Goal: Task Accomplishment & Management: Complete application form

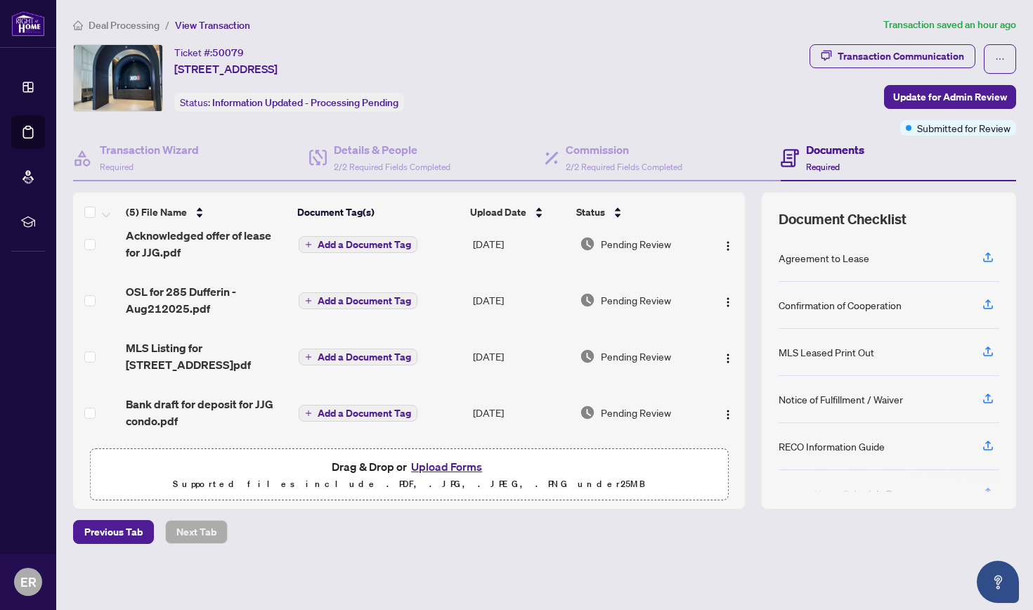
scroll to position [77, 0]
click at [392, 149] on h4 "Details & People" at bounding box center [392, 149] width 117 height 17
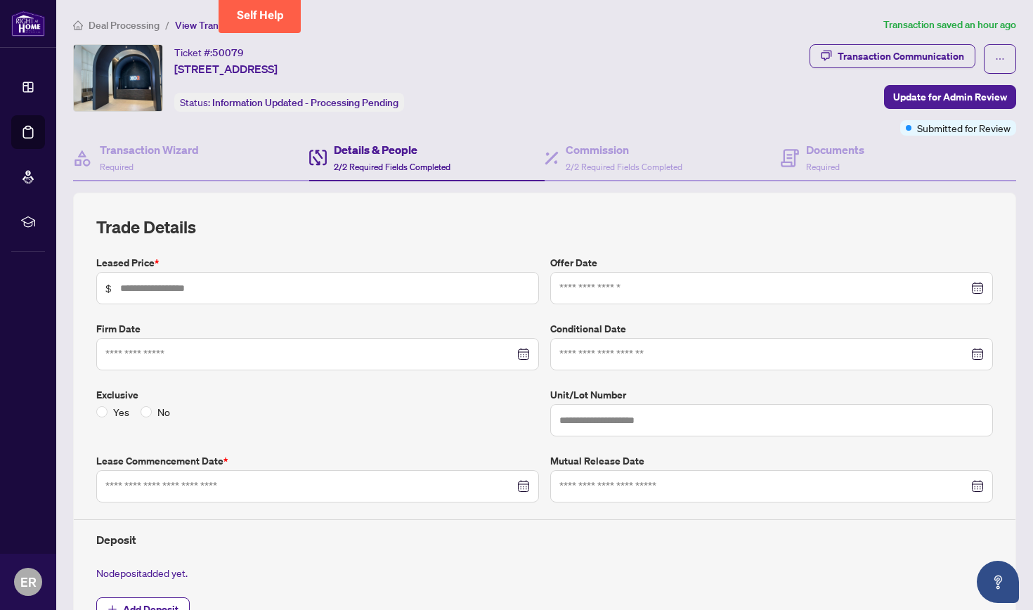
type input "*****"
type input "***"
type input "**********"
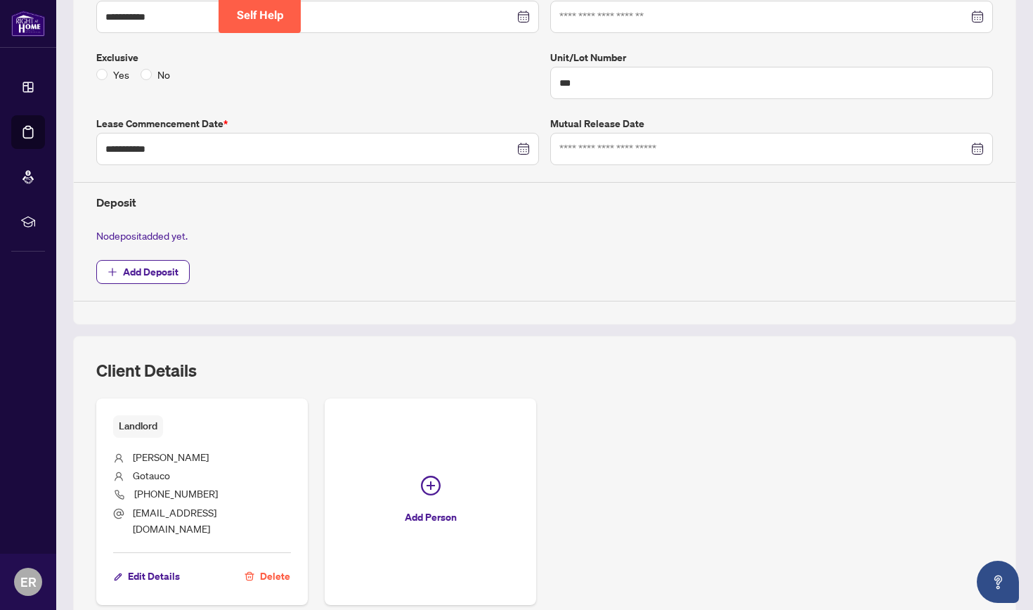
scroll to position [338, 0]
click at [171, 266] on span "Add Deposit" at bounding box center [151, 271] width 56 height 22
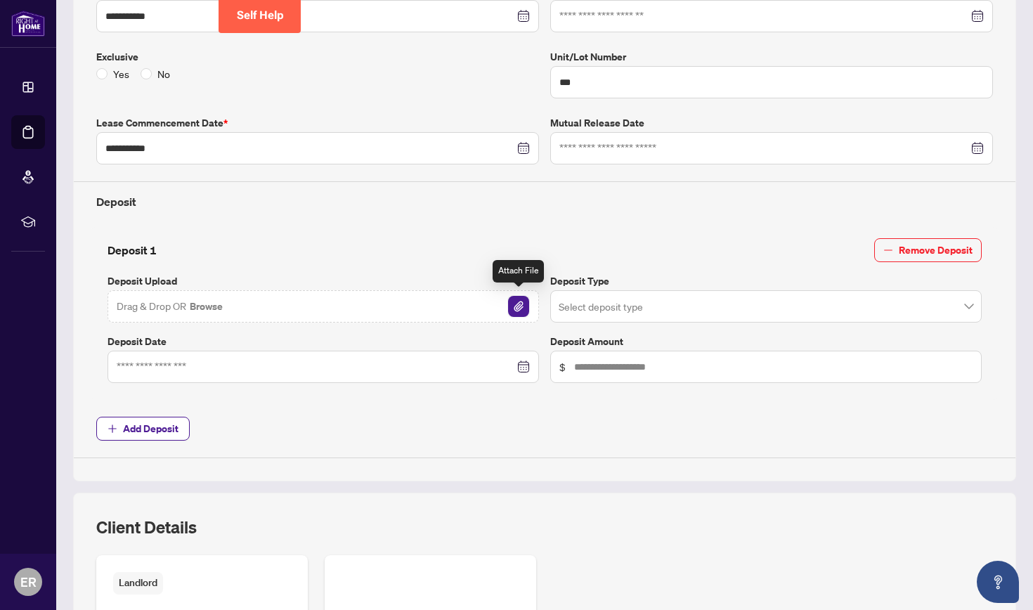
click at [517, 301] on img "button" at bounding box center [518, 306] width 21 height 21
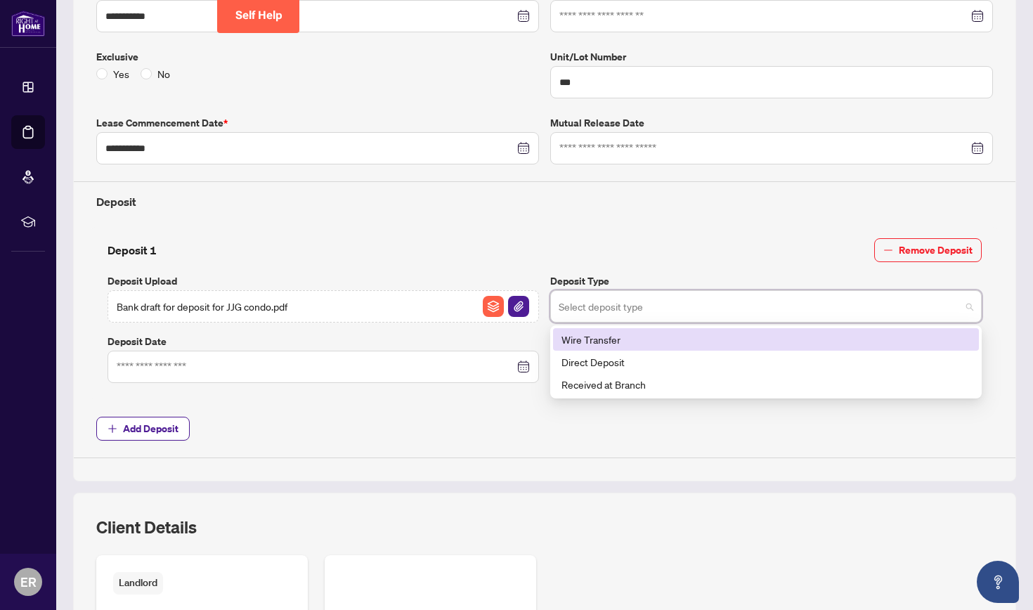
click at [562, 297] on input "search" at bounding box center [760, 308] width 402 height 31
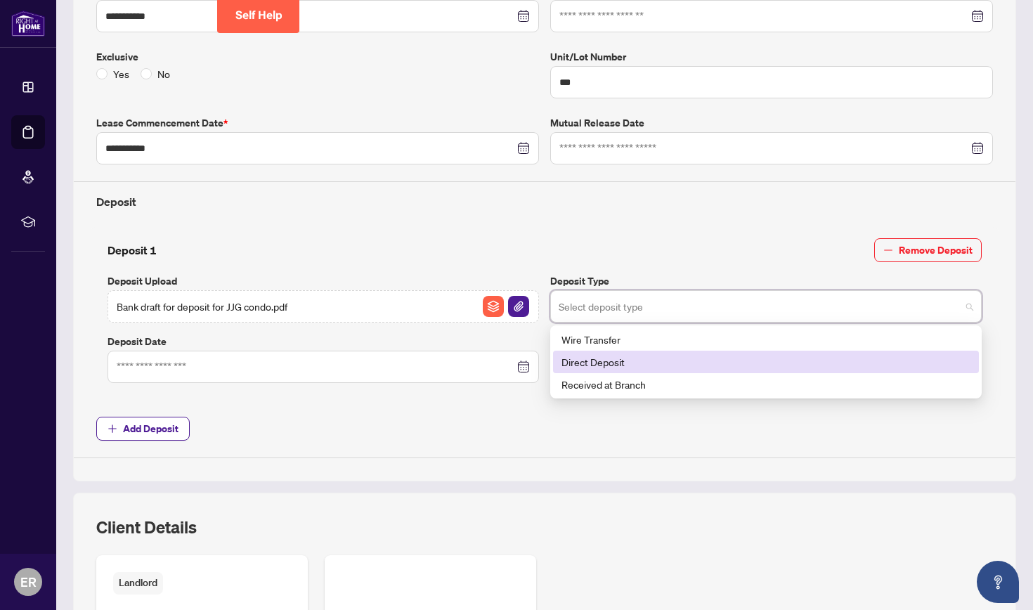
click at [562, 361] on div "Direct Deposit" at bounding box center [766, 361] width 409 height 15
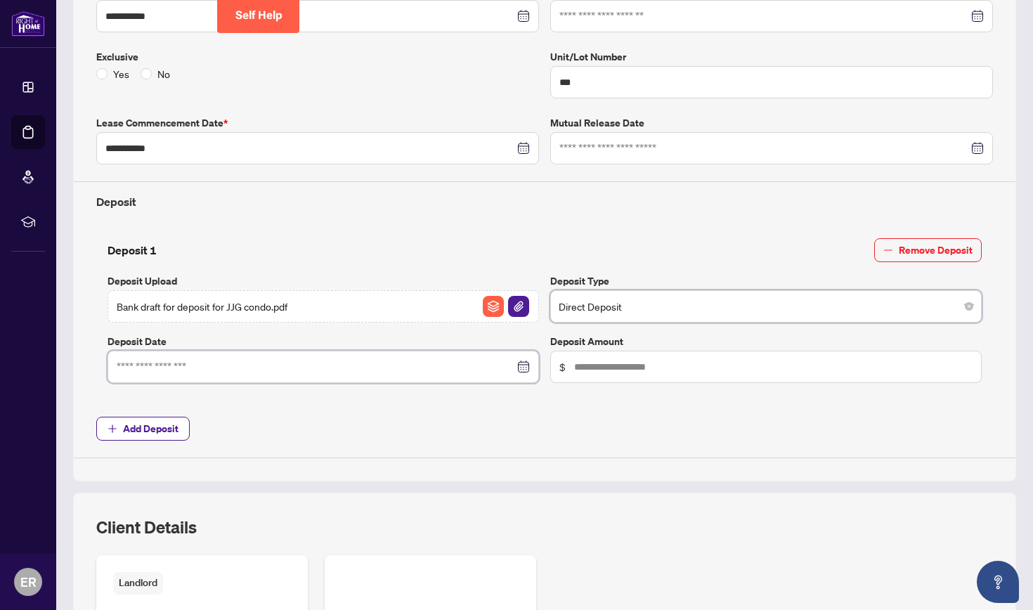
click at [365, 365] on input at bounding box center [316, 366] width 398 height 15
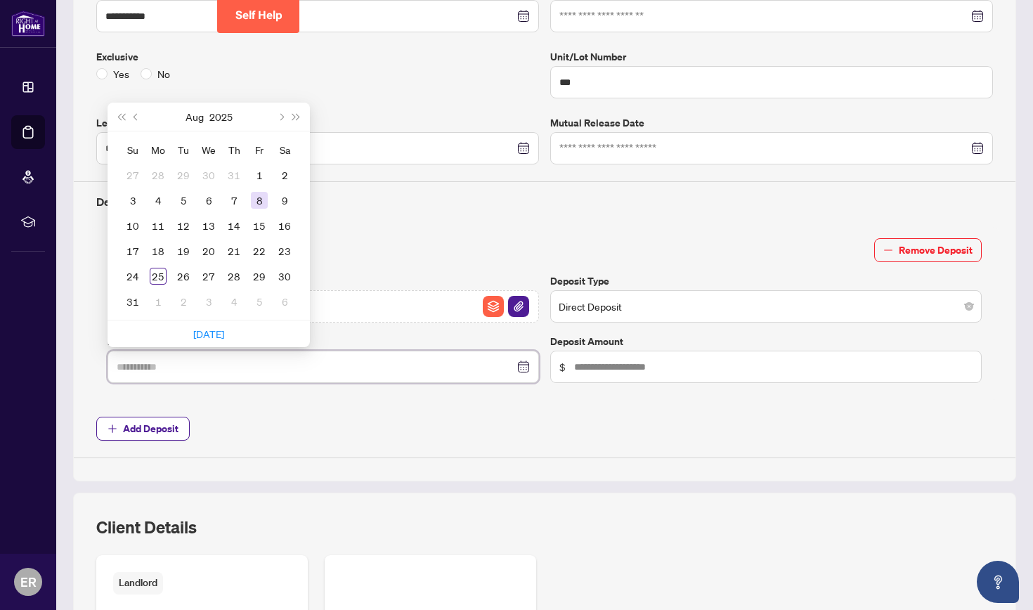
type input "**********"
click at [260, 198] on div "8" at bounding box center [259, 200] width 17 height 17
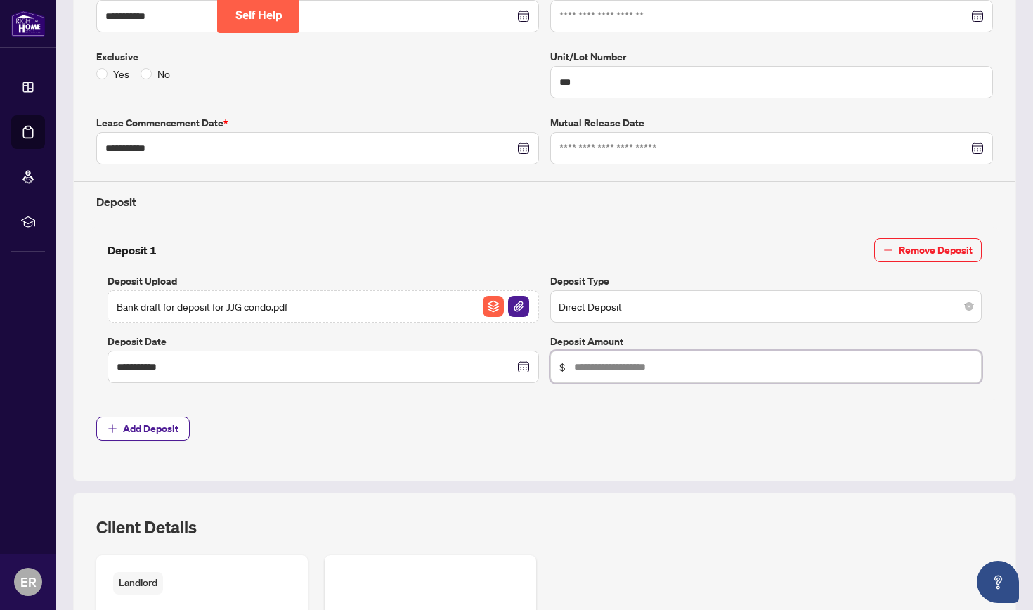
click at [562, 363] on input "text" at bounding box center [773, 366] width 398 height 15
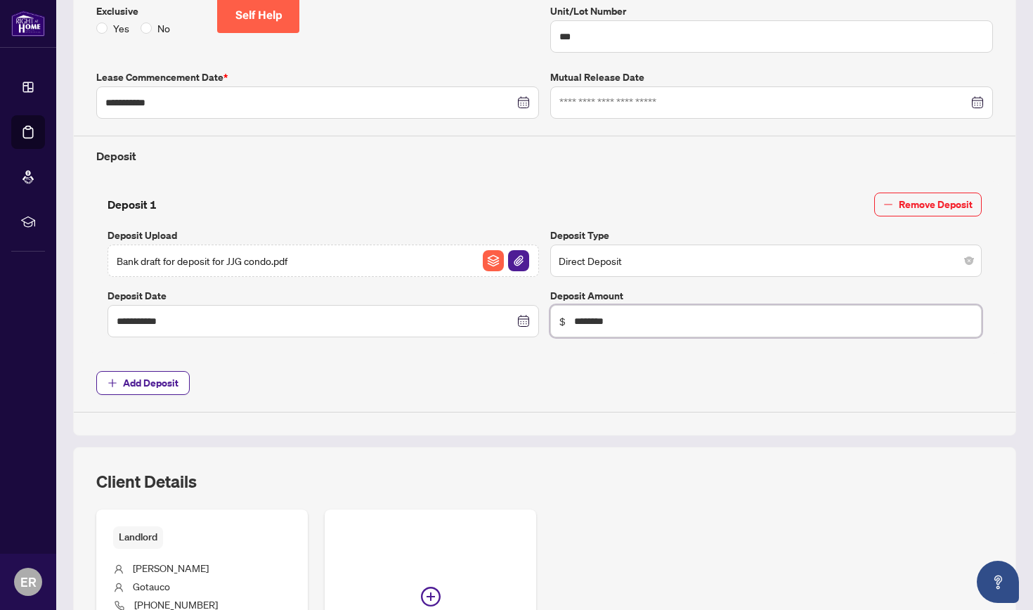
scroll to position [386, 0]
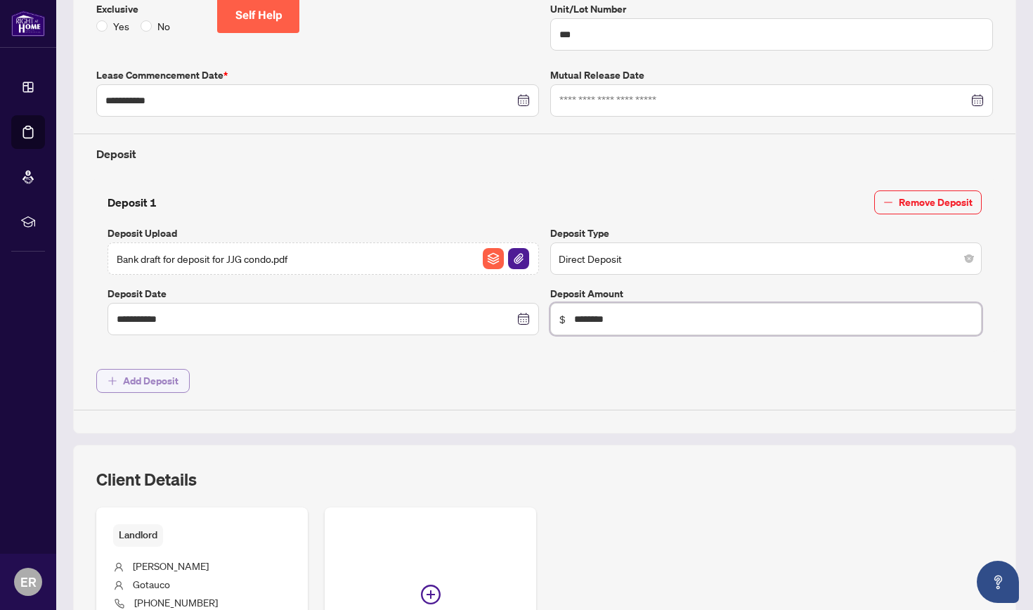
type input "********"
click at [163, 375] on span "Add Deposit" at bounding box center [151, 381] width 56 height 22
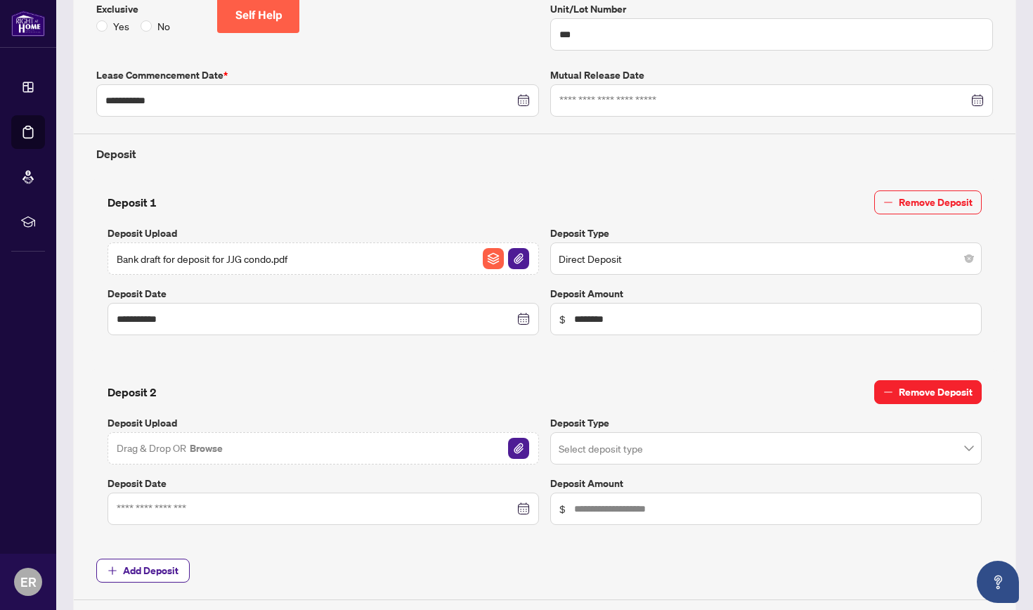
click at [562, 385] on span "Remove Deposit" at bounding box center [936, 392] width 74 height 22
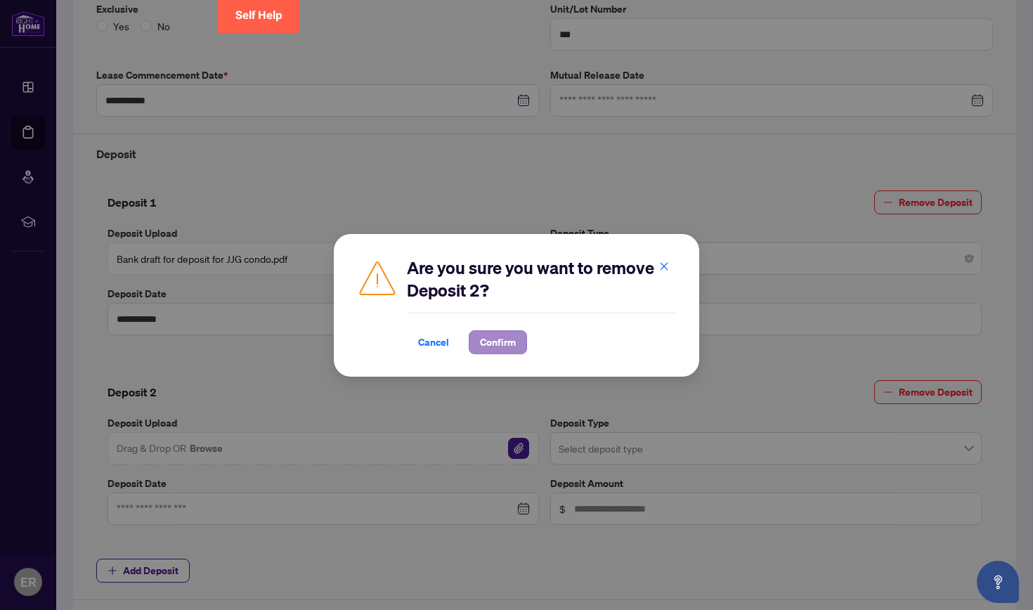
click at [502, 339] on span "Confirm" at bounding box center [498, 342] width 36 height 22
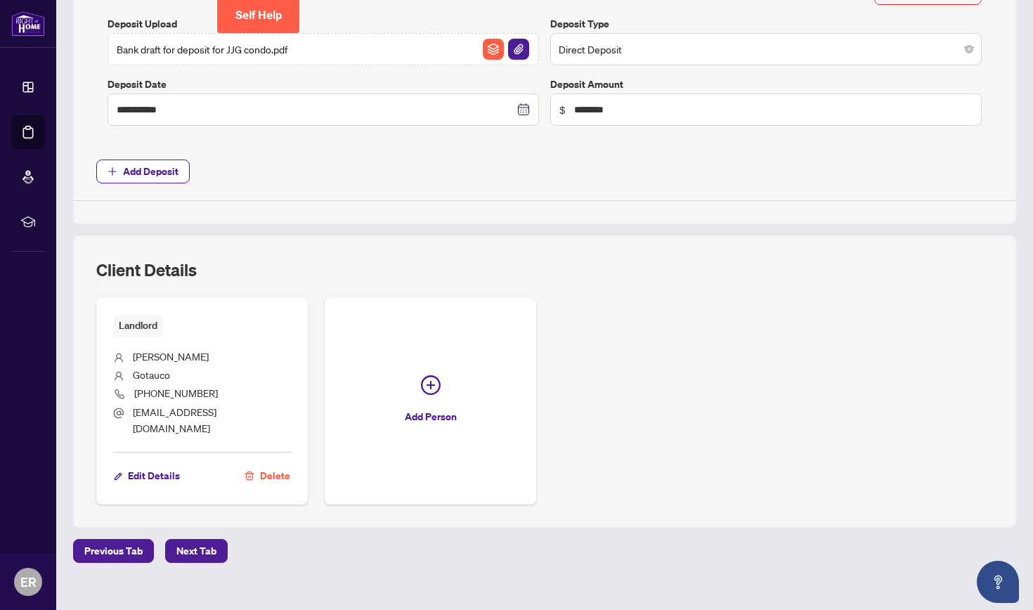
scroll to position [595, 0]
click at [202, 479] on span "Next Tab" at bounding box center [196, 551] width 40 height 22
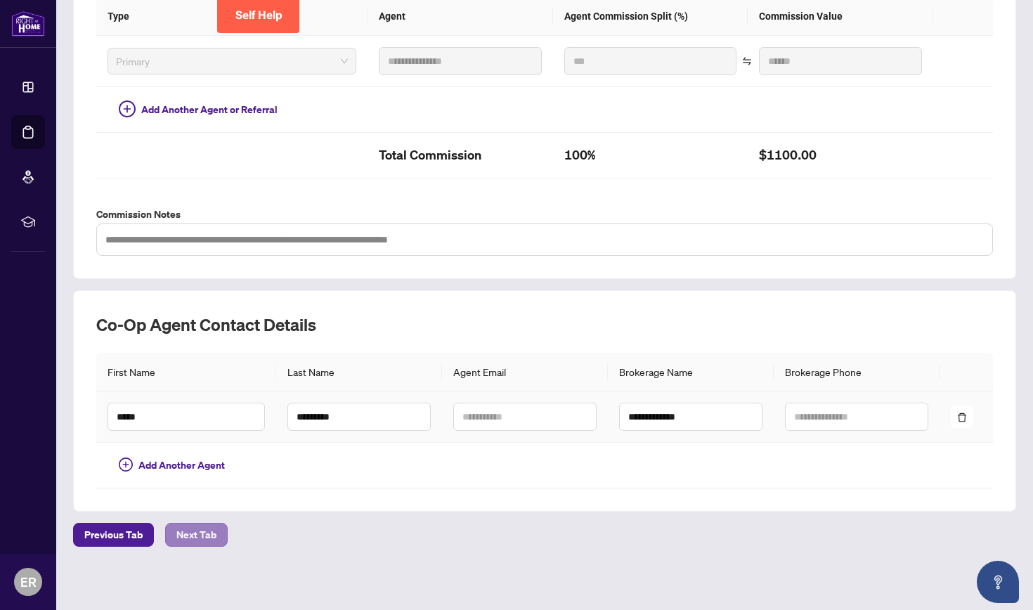
click at [195, 479] on span "Next Tab" at bounding box center [196, 535] width 40 height 22
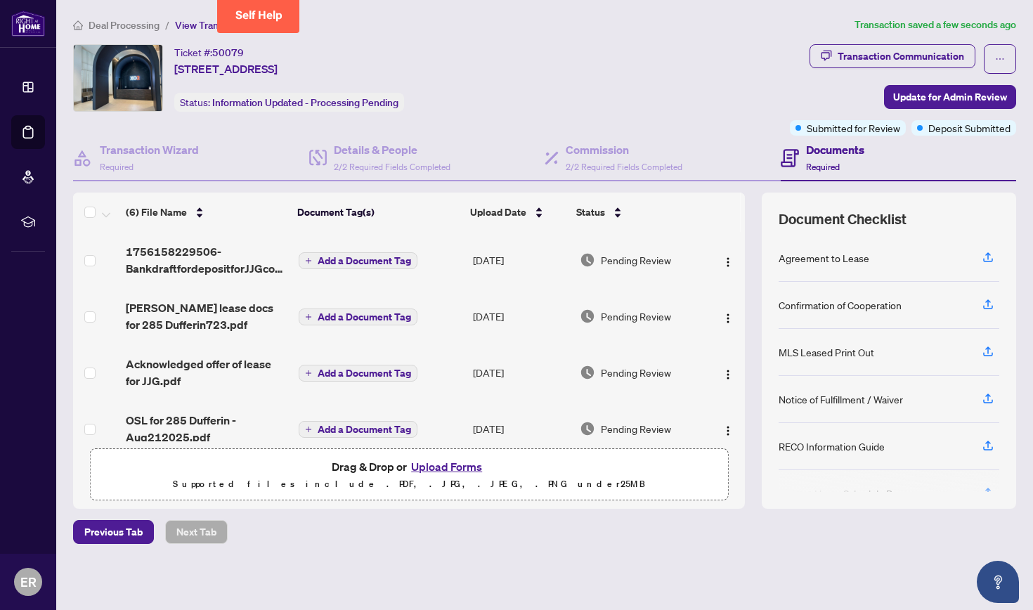
click at [458, 467] on button "Upload Forms" at bounding box center [446, 467] width 79 height 18
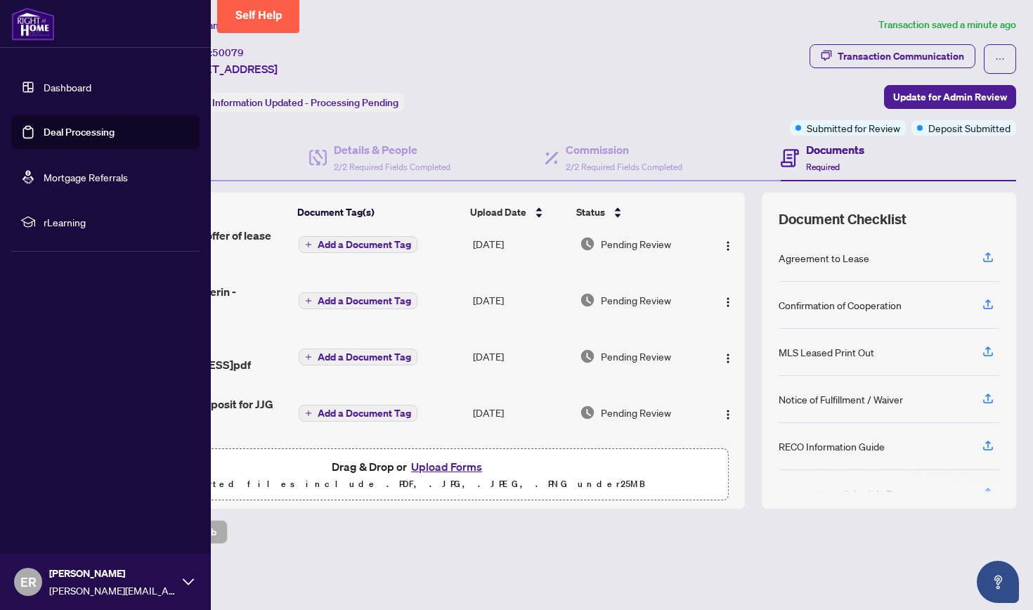
click at [63, 87] on link "Dashboard" at bounding box center [68, 87] width 48 height 13
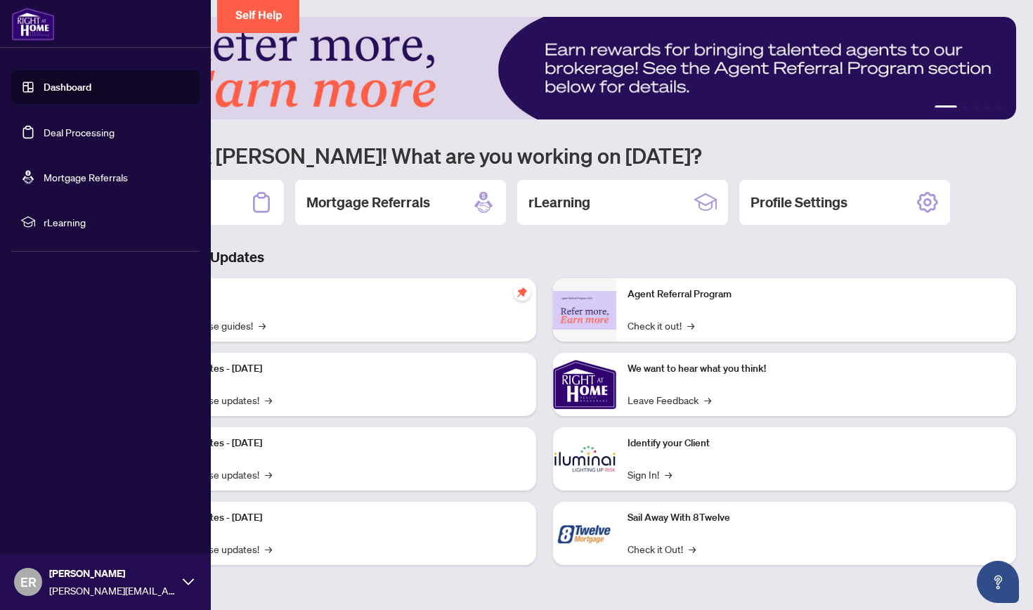
click at [190, 479] on icon at bounding box center [188, 581] width 11 height 11
click at [27, 479] on span "ER" at bounding box center [28, 582] width 16 height 20
click at [59, 479] on span "Logout" at bounding box center [57, 498] width 32 height 22
